Goal: Communication & Community: Participate in discussion

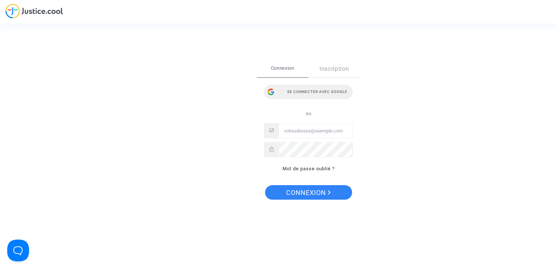
click at [312, 93] on div "Se connecter avec Google" at bounding box center [308, 92] width 89 height 15
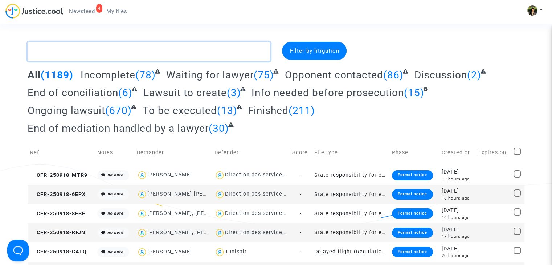
paste textarea "Jeremie"
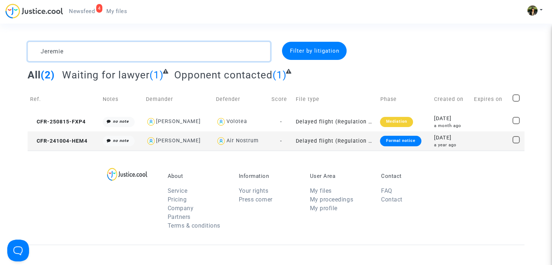
type textarea "Jeremie"
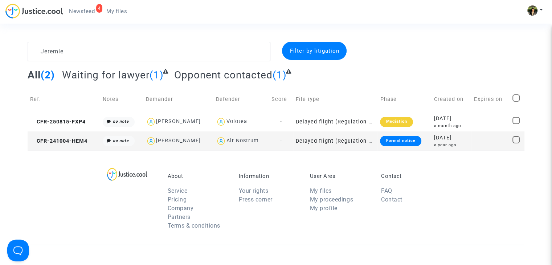
click at [323, 141] on td "Delayed flight (Regulation EC 261/2004)" at bounding box center [335, 140] width 85 height 19
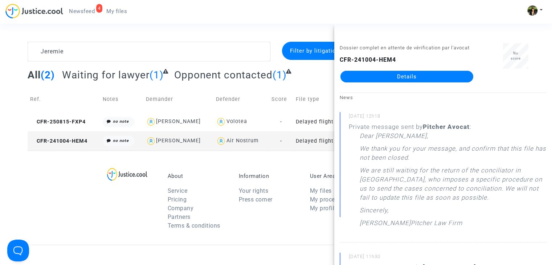
click at [412, 77] on link "Details" at bounding box center [406, 77] width 133 height 12
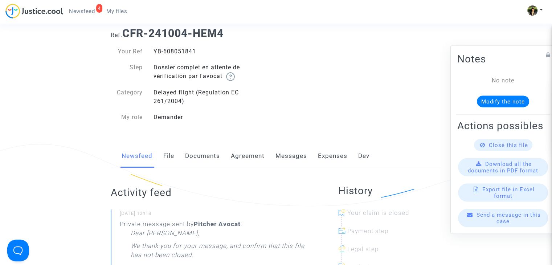
scroll to position [36, 0]
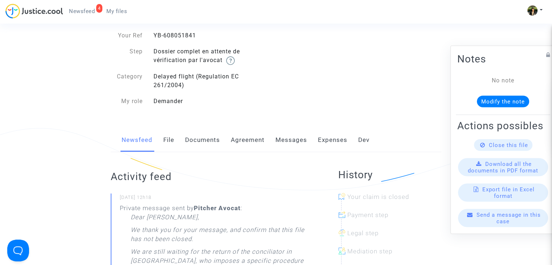
click at [290, 141] on link "Messages" at bounding box center [291, 140] width 32 height 24
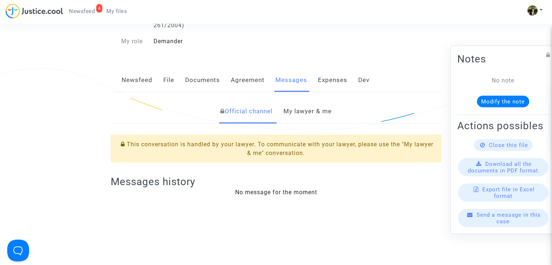
scroll to position [109, 0]
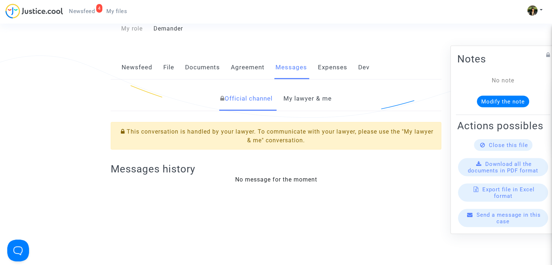
click at [305, 101] on link "My lawyer & me" at bounding box center [307, 99] width 48 height 24
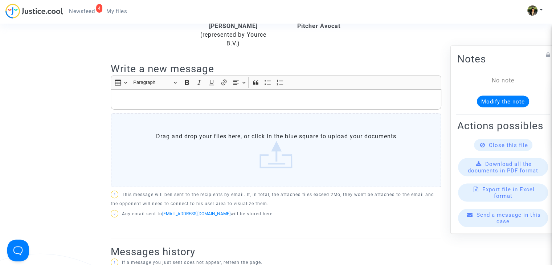
scroll to position [218, 0]
click at [200, 104] on div "Rich Text Editor, main" at bounding box center [276, 99] width 331 height 20
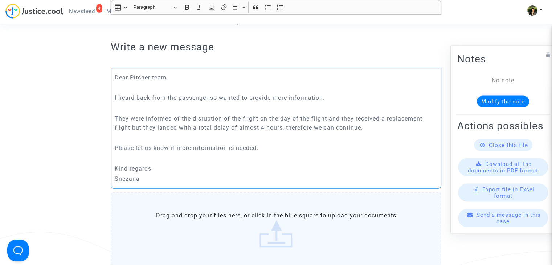
scroll to position [399, 0]
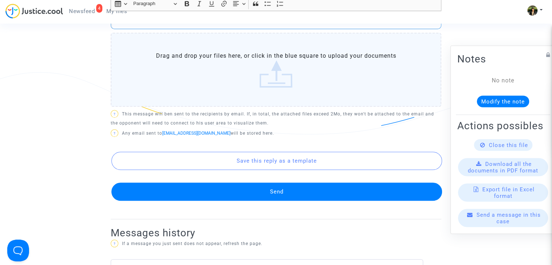
click at [279, 195] on button "Send" at bounding box center [276, 192] width 331 height 18
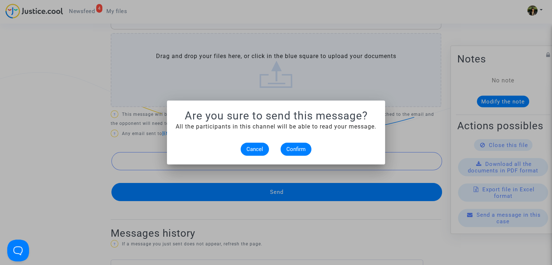
scroll to position [0, 0]
click at [289, 143] on button "Confirm" at bounding box center [296, 149] width 31 height 13
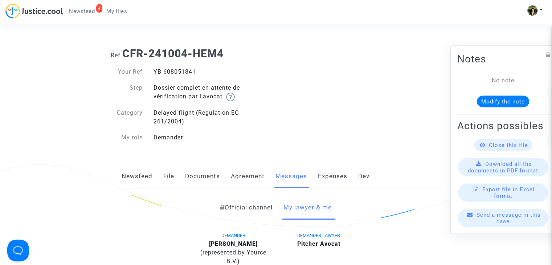
scroll to position [399, 0]
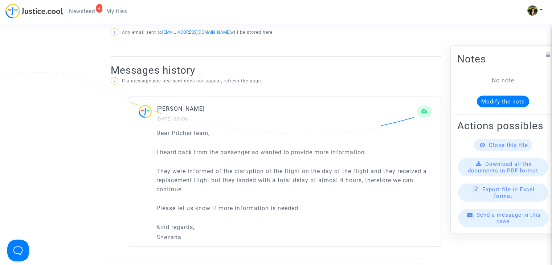
click at [122, 16] on link "My files" at bounding box center [117, 11] width 32 height 11
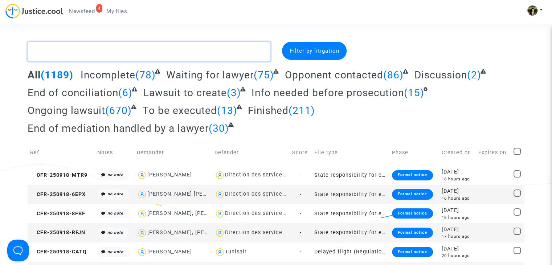
paste textarea "Koulibaly"
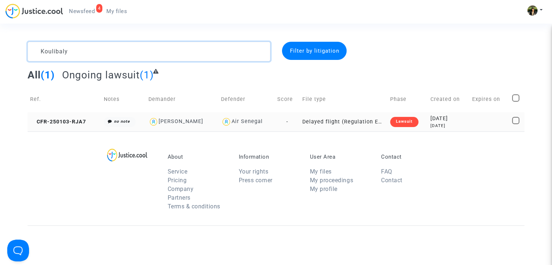
type textarea "Koulibaly"
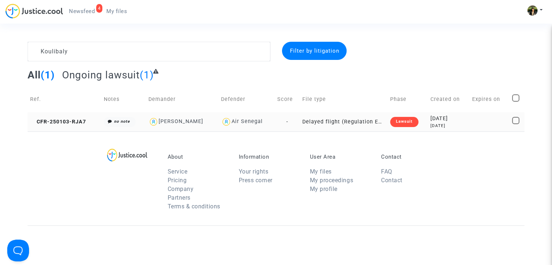
click at [365, 121] on td "Delayed flight (Regulation EC 261/2004)" at bounding box center [344, 121] width 88 height 19
